Goal: Transaction & Acquisition: Purchase product/service

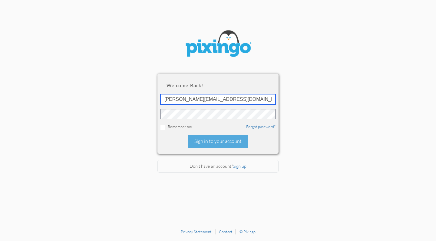
type input "[PERSON_NAME][EMAIL_ADDRESS][DOMAIN_NAME]"
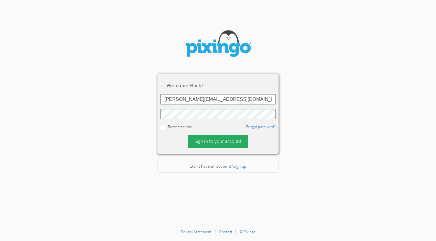
click at [213, 140] on div "Sign in to your account" at bounding box center [217, 141] width 59 height 13
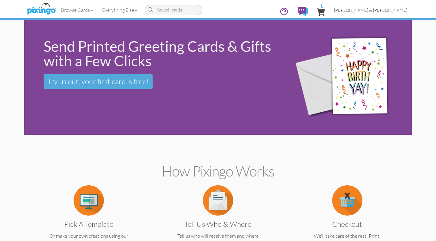
click at [379, 9] on span "[PERSON_NAME] & [PERSON_NAME]" at bounding box center [370, 10] width 73 height 5
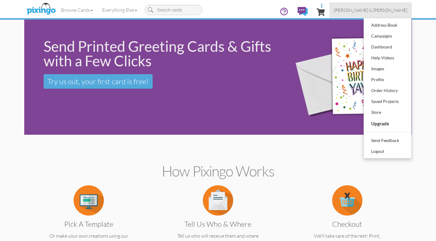
click at [325, 12] on span "1" at bounding box center [321, 11] width 8 height 7
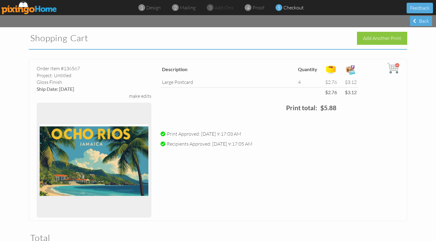
click at [42, 8] on img at bounding box center [30, 8] width 56 height 14
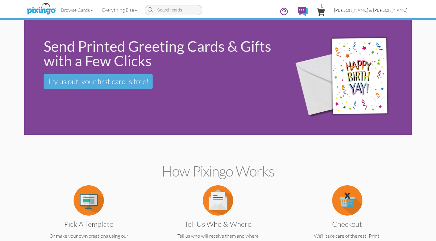
click at [389, 10] on span "[PERSON_NAME] & [PERSON_NAME]" at bounding box center [370, 10] width 73 height 5
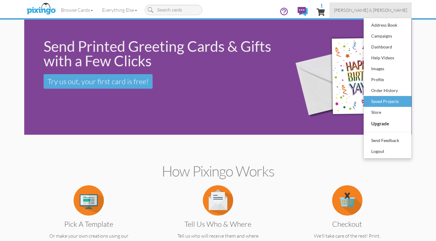
click at [382, 101] on div "Saved Projects" at bounding box center [388, 101] width 36 height 9
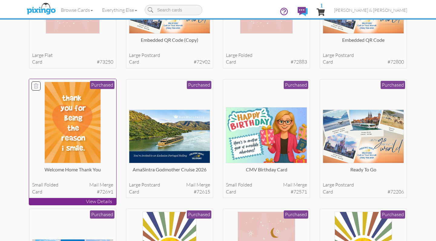
scroll to position [756, 0]
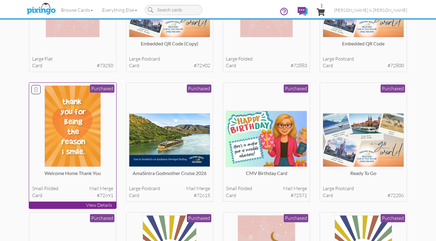
click at [92, 136] on img at bounding box center [73, 125] width 56 height 81
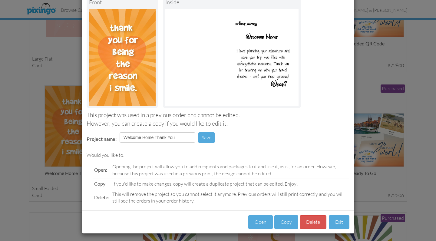
scroll to position [40, 0]
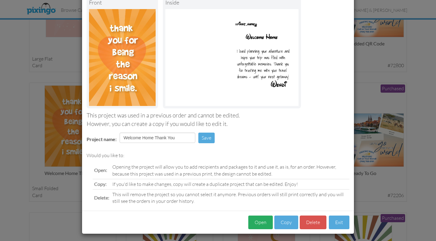
click at [263, 220] on button "Open" at bounding box center [260, 223] width 25 height 14
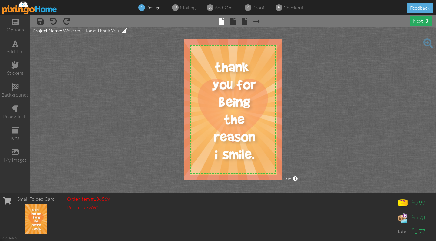
click at [419, 21] on div "next" at bounding box center [421, 21] width 22 height 10
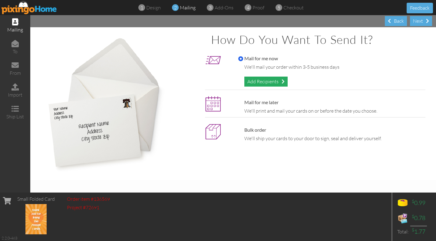
click at [269, 81] on div "Add Recipients" at bounding box center [265, 82] width 43 height 10
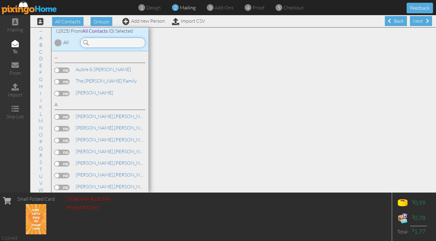
click at [135, 42] on input at bounding box center [112, 43] width 65 height 10
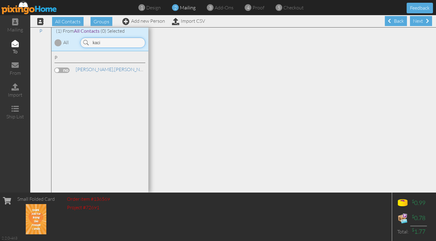
type input "kaci"
click at [68, 68] on label at bounding box center [62, 70] width 15 height 5
click at [0, 0] on input "checkbox" at bounding box center [0, 0] width 0 height 0
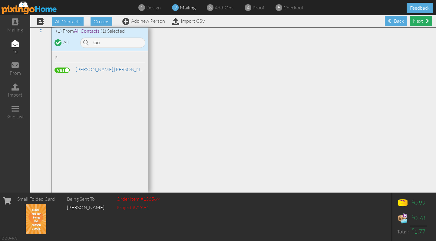
click at [415, 24] on div "Next" at bounding box center [421, 21] width 22 height 10
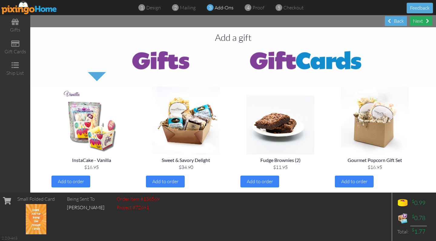
click at [422, 22] on div "Next" at bounding box center [421, 21] width 22 height 10
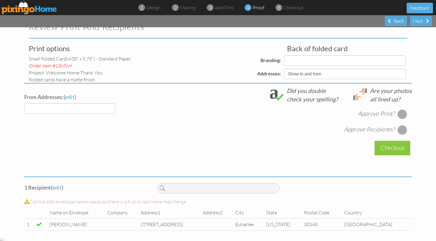
scroll to position [11, 0]
click at [393, 28] on div "Review Print and Recipients" at bounding box center [218, 28] width 388 height 22
click at [395, 19] on div "Back" at bounding box center [396, 21] width 22 height 10
select select "object:8380"
select select "object:8382"
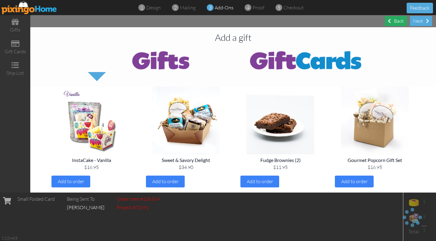
click at [395, 20] on div "Back" at bounding box center [396, 21] width 22 height 10
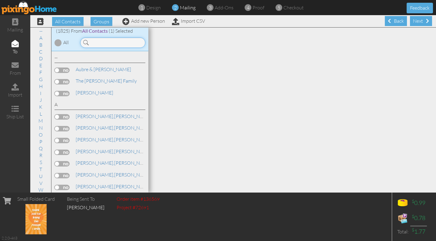
click at [110, 43] on input at bounding box center [112, 43] width 65 height 10
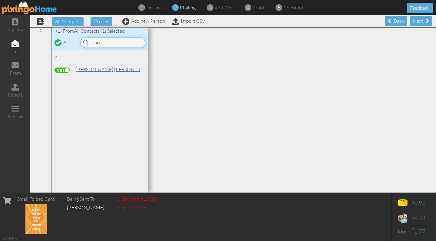
type input "kaci"
click at [97, 70] on link "[PERSON_NAME][GEOGRAPHIC_DATA]" at bounding box center [113, 69] width 77 height 7
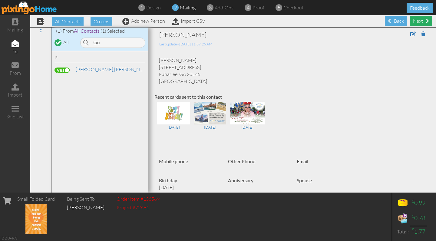
click at [421, 21] on div "Next" at bounding box center [421, 21] width 22 height 10
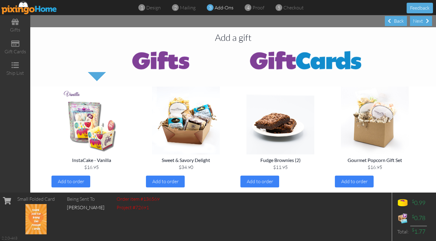
click at [421, 21] on div "Next" at bounding box center [421, 21] width 22 height 10
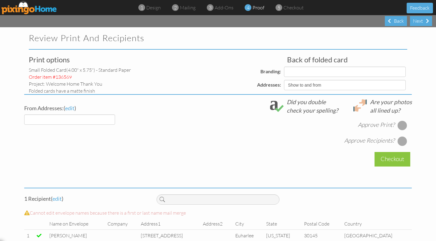
select select "object:12459"
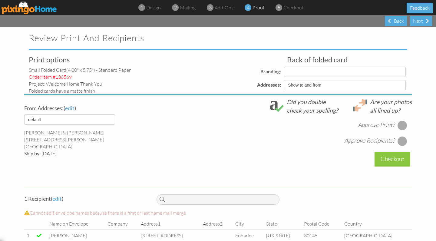
select select "object:12460"
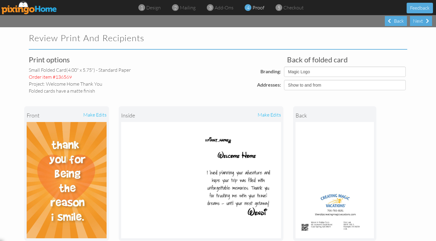
click at [401, 125] on div "front make edits inside make edits back" at bounding box center [218, 173] width 388 height 159
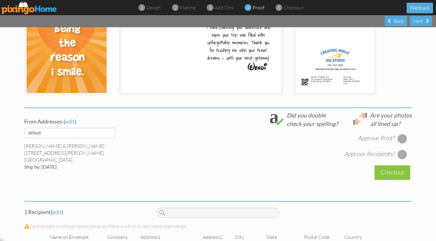
scroll to position [164, 0]
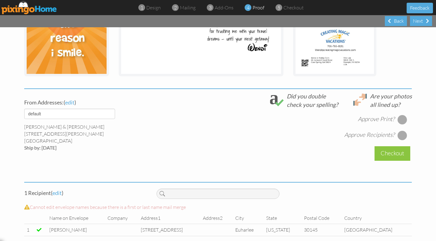
click at [403, 117] on div at bounding box center [403, 120] width 10 height 10
click at [402, 136] on div at bounding box center [403, 136] width 10 height 10
click at [389, 153] on div "Checkout" at bounding box center [393, 153] width 36 height 14
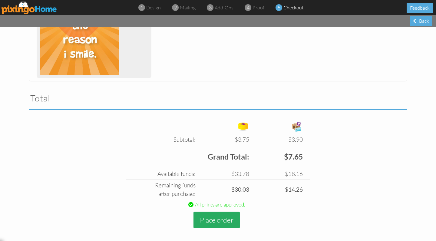
scroll to position [314, 0]
click at [213, 217] on button "Place order" at bounding box center [216, 220] width 46 height 17
